Goal: Transaction & Acquisition: Purchase product/service

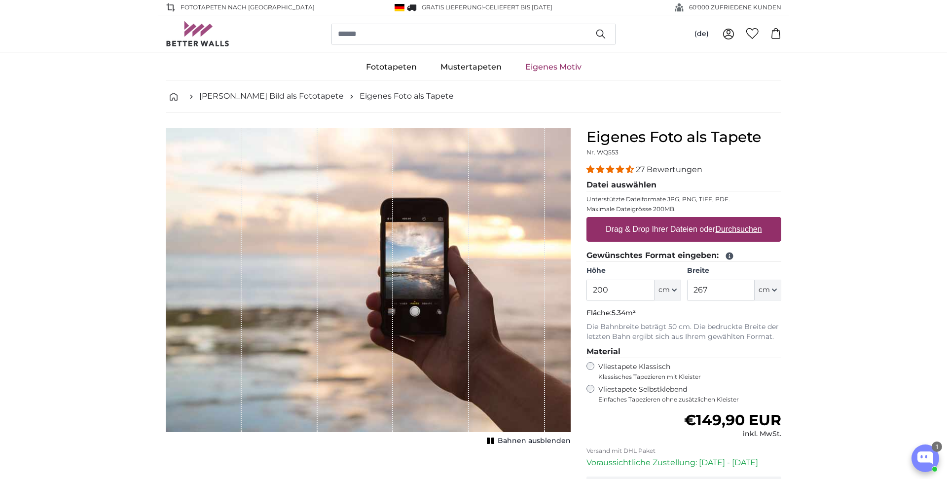
drag, startPoint x: 583, startPoint y: 292, endPoint x: 575, endPoint y: 292, distance: 7.9
click at [587, 292] on input "200" at bounding box center [621, 290] width 68 height 21
type input "290"
drag, startPoint x: 718, startPoint y: 289, endPoint x: 671, endPoint y: 290, distance: 46.9
click at [687, 290] on input "267" at bounding box center [721, 290] width 68 height 21
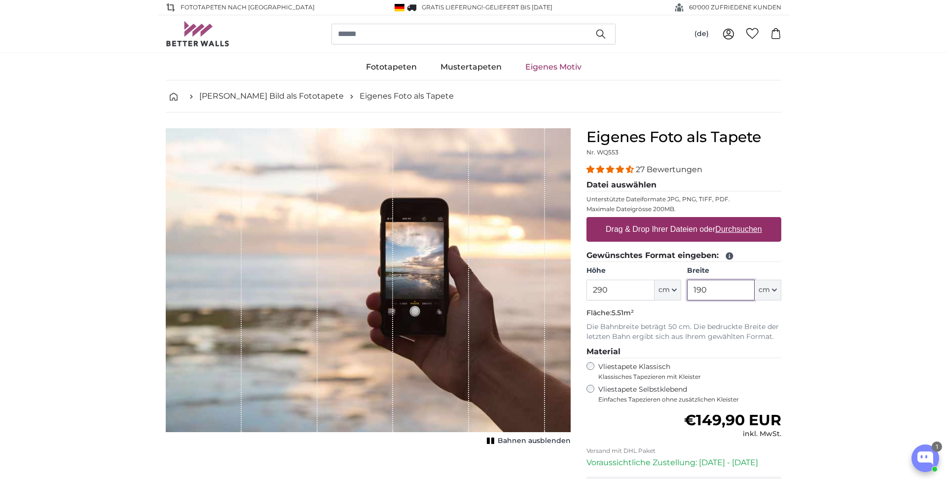
type input "190"
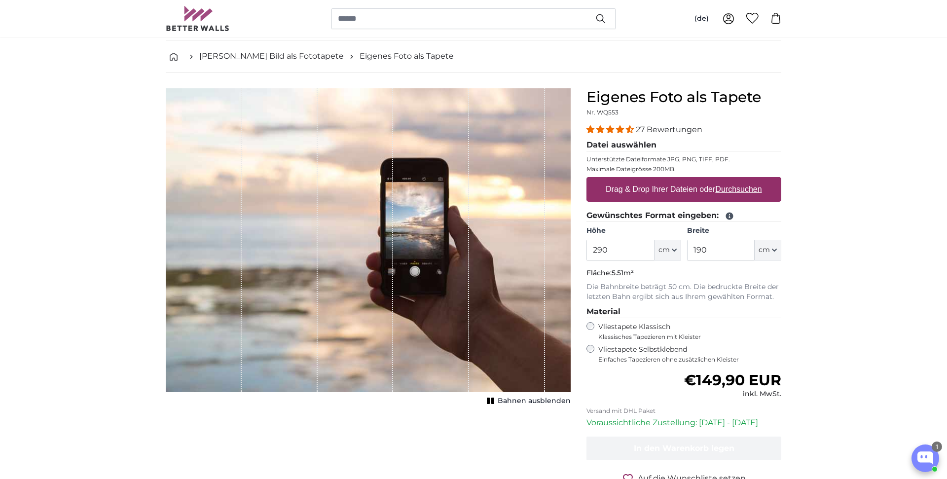
scroll to position [46, 0]
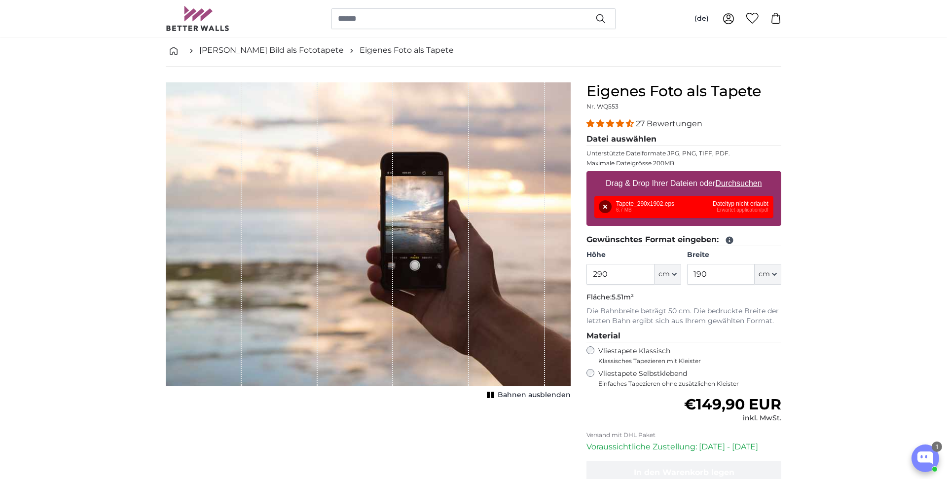
click at [741, 218] on div "Entfernen Nochmal versuchen Entfernen Hochladen Abbrechen Nochmal versuchen Ent…" at bounding box center [684, 207] width 179 height 22
click at [745, 210] on div "Entfernen Nochmal versuchen Entfernen Hochladen Abbrechen Nochmal versuchen Ent…" at bounding box center [684, 207] width 179 height 22
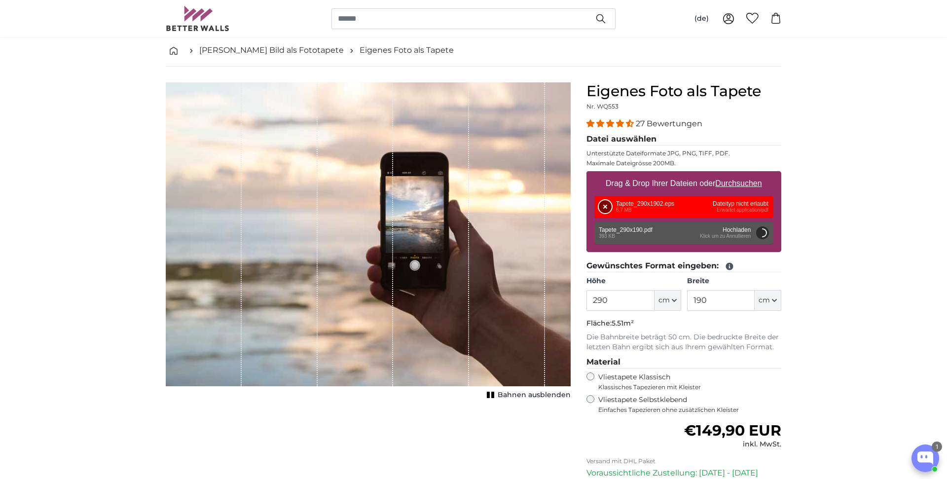
click at [610, 206] on button "Entfernen" at bounding box center [605, 206] width 13 height 13
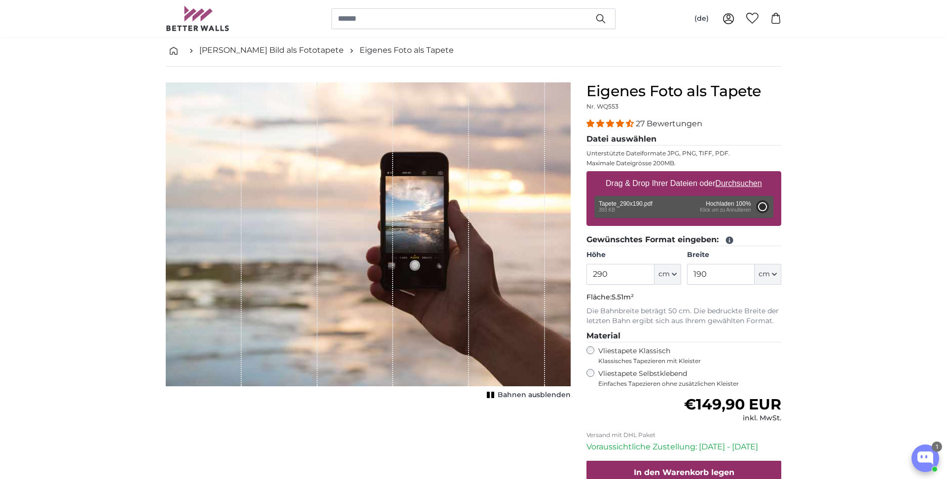
type input "200"
type input "132"
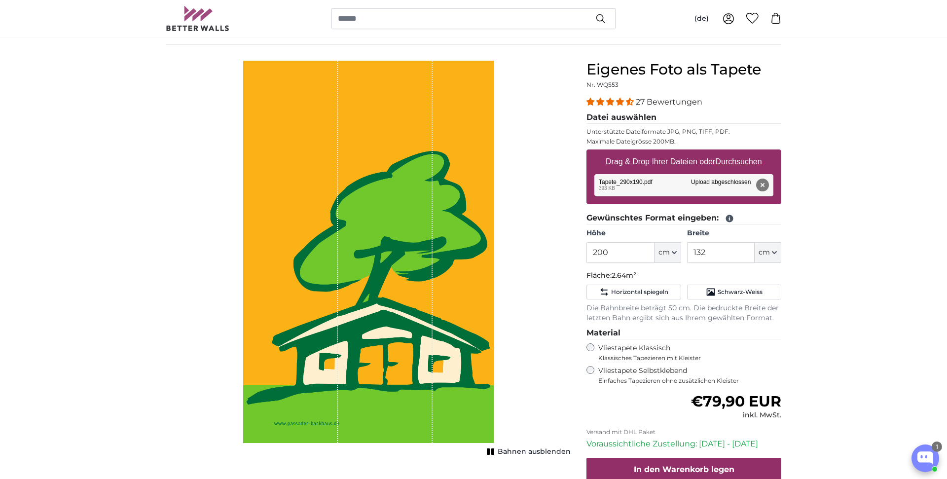
scroll to position [65, 0]
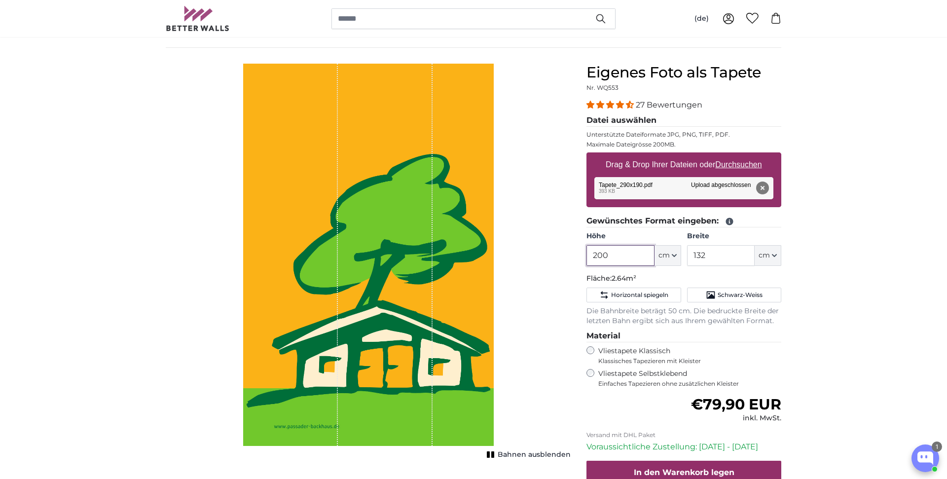
click at [629, 262] on input "200" at bounding box center [621, 255] width 68 height 21
click at [630, 262] on input "200" at bounding box center [621, 255] width 68 height 21
click at [629, 262] on input "200" at bounding box center [621, 255] width 68 height 21
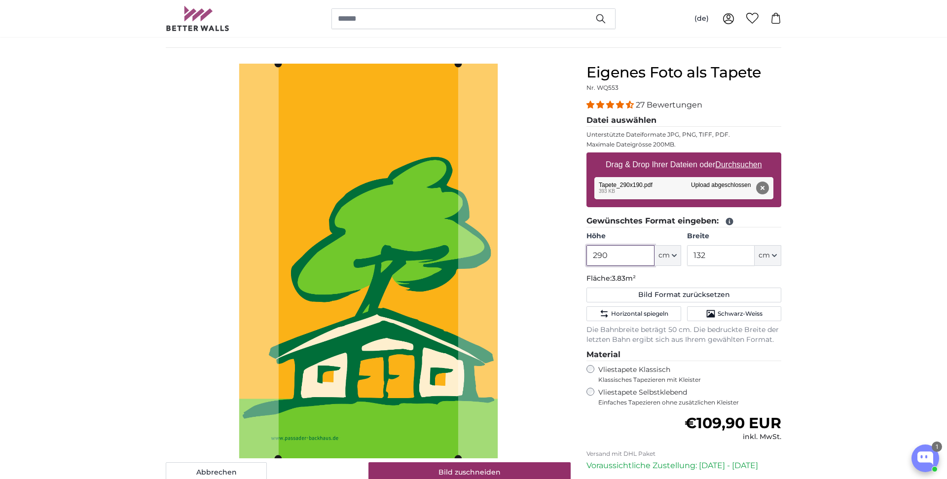
type input "290"
click at [723, 259] on input "132" at bounding box center [721, 255] width 68 height 21
drag, startPoint x: 717, startPoint y: 257, endPoint x: 646, endPoint y: 255, distance: 71.1
click at [687, 255] on input "132" at bounding box center [721, 255] width 68 height 21
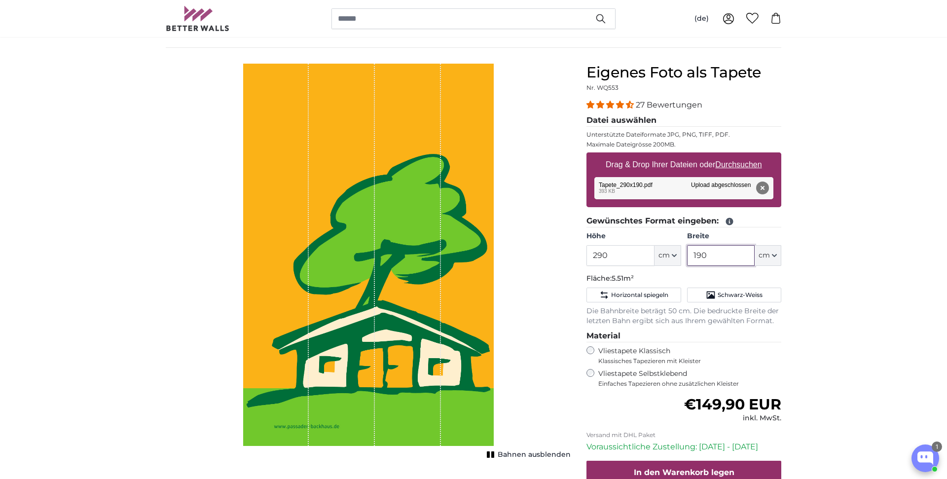
type input "190"
click at [763, 191] on button "Entfernen" at bounding box center [762, 188] width 13 height 13
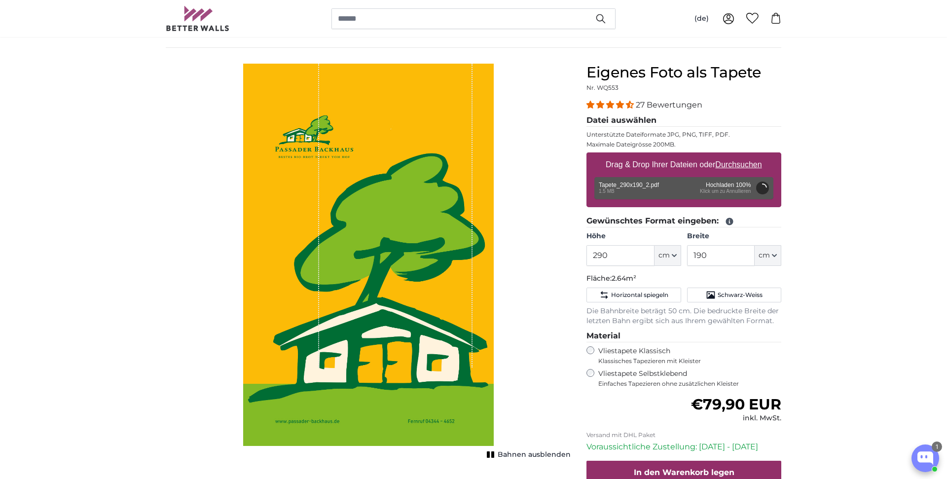
type input "200"
type input "132"
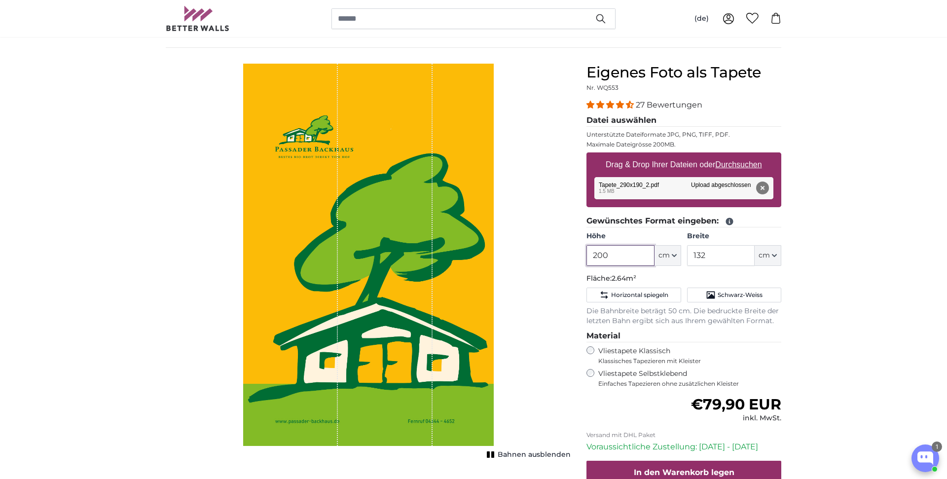
click at [634, 257] on input "200" at bounding box center [621, 255] width 68 height 21
type input "290"
type input "190"
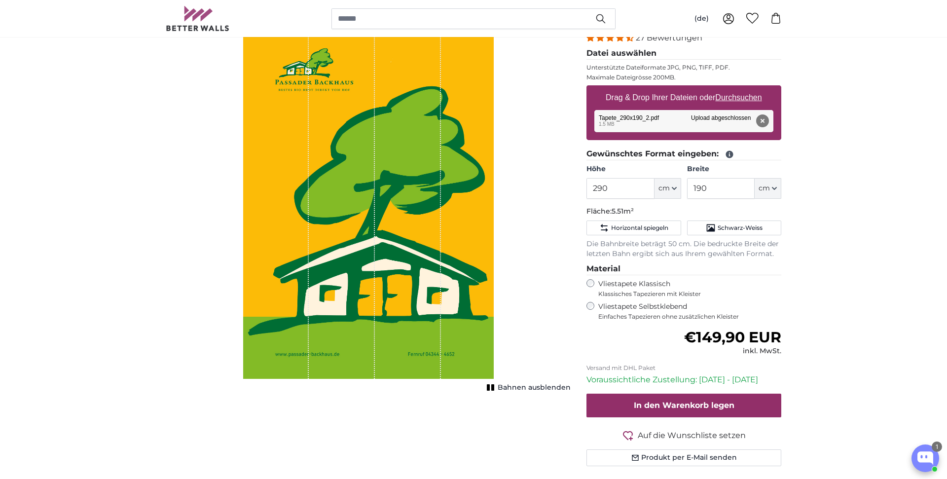
scroll to position [168, 0]
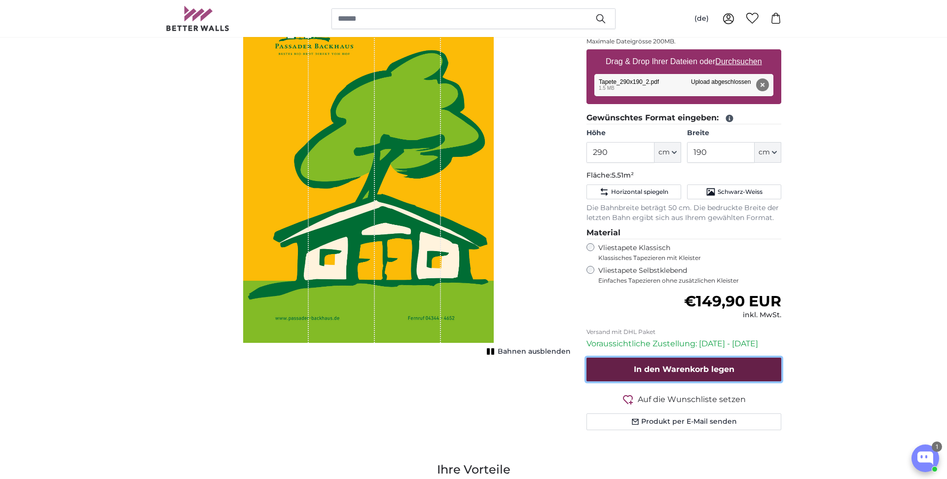
click at [712, 367] on span "In den Warenkorb legen" at bounding box center [684, 369] width 101 height 9
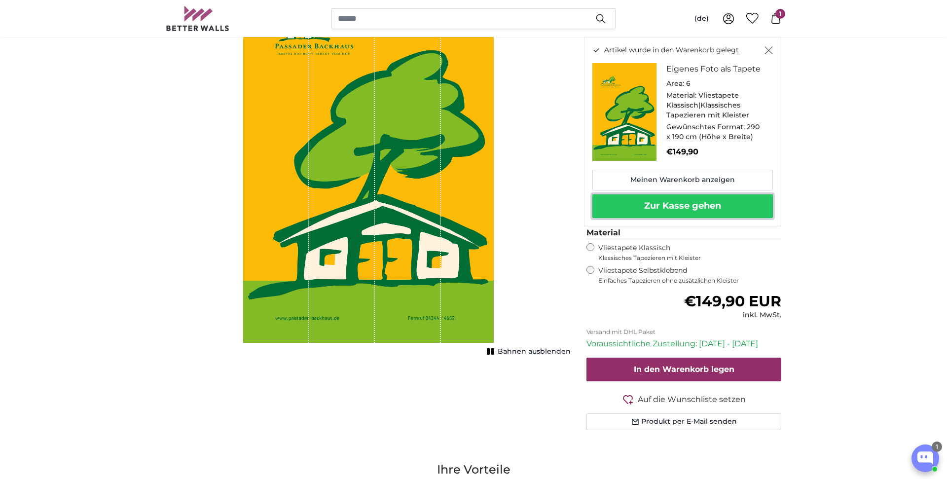
click at [725, 210] on button "Zur Kasse gehen" at bounding box center [683, 206] width 181 height 24
